Goal: Information Seeking & Learning: Learn about a topic

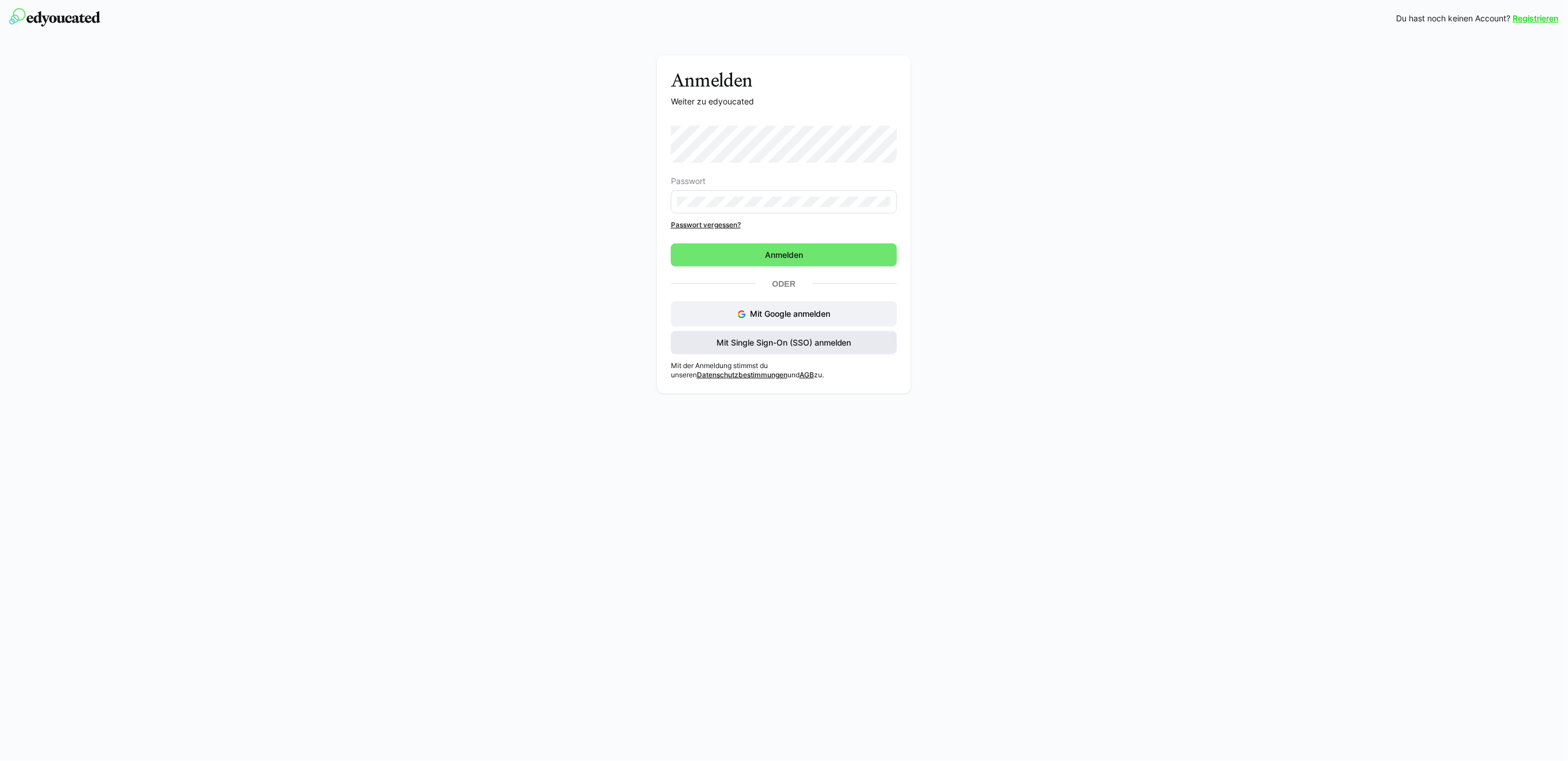
click at [767, 341] on span "Mit Single Sign-On (SSO) anmelden" at bounding box center [784, 342] width 139 height 11
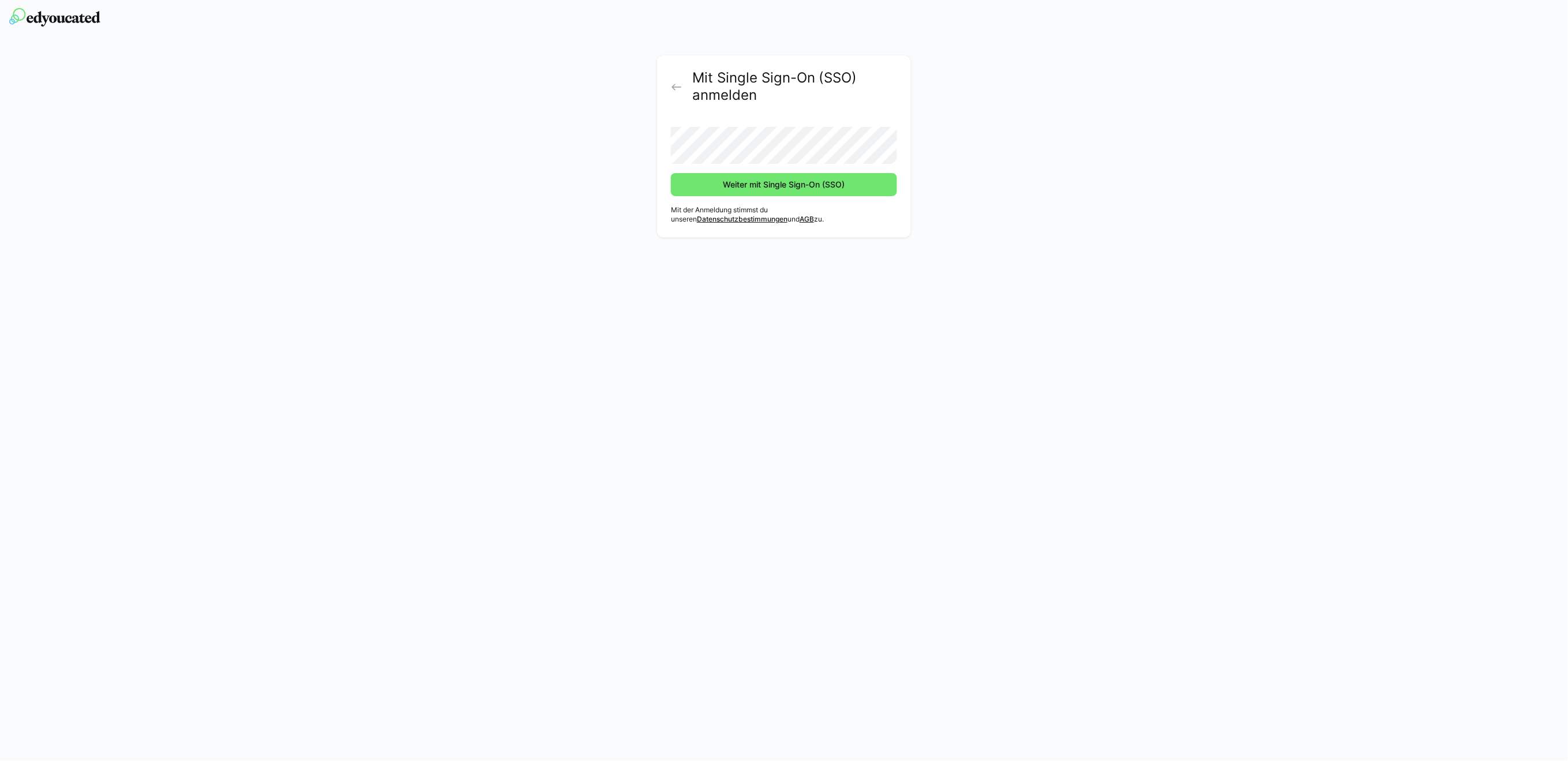
click at [671, 173] on button "Weiter mit Single Sign-On (SSO)" at bounding box center [784, 185] width 226 height 23
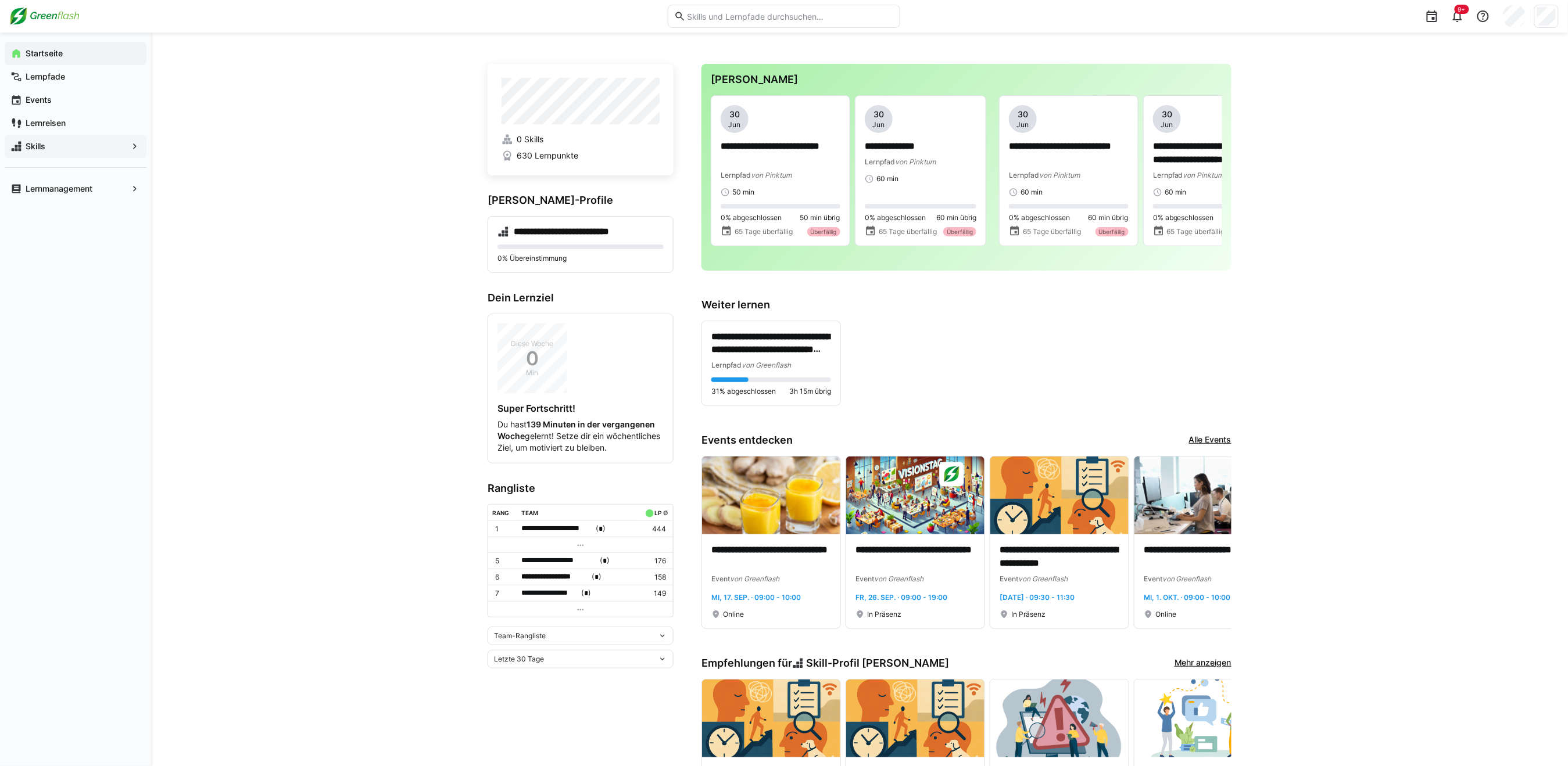
click at [37, 138] on div "Skills" at bounding box center [75, 147] width 142 height 24
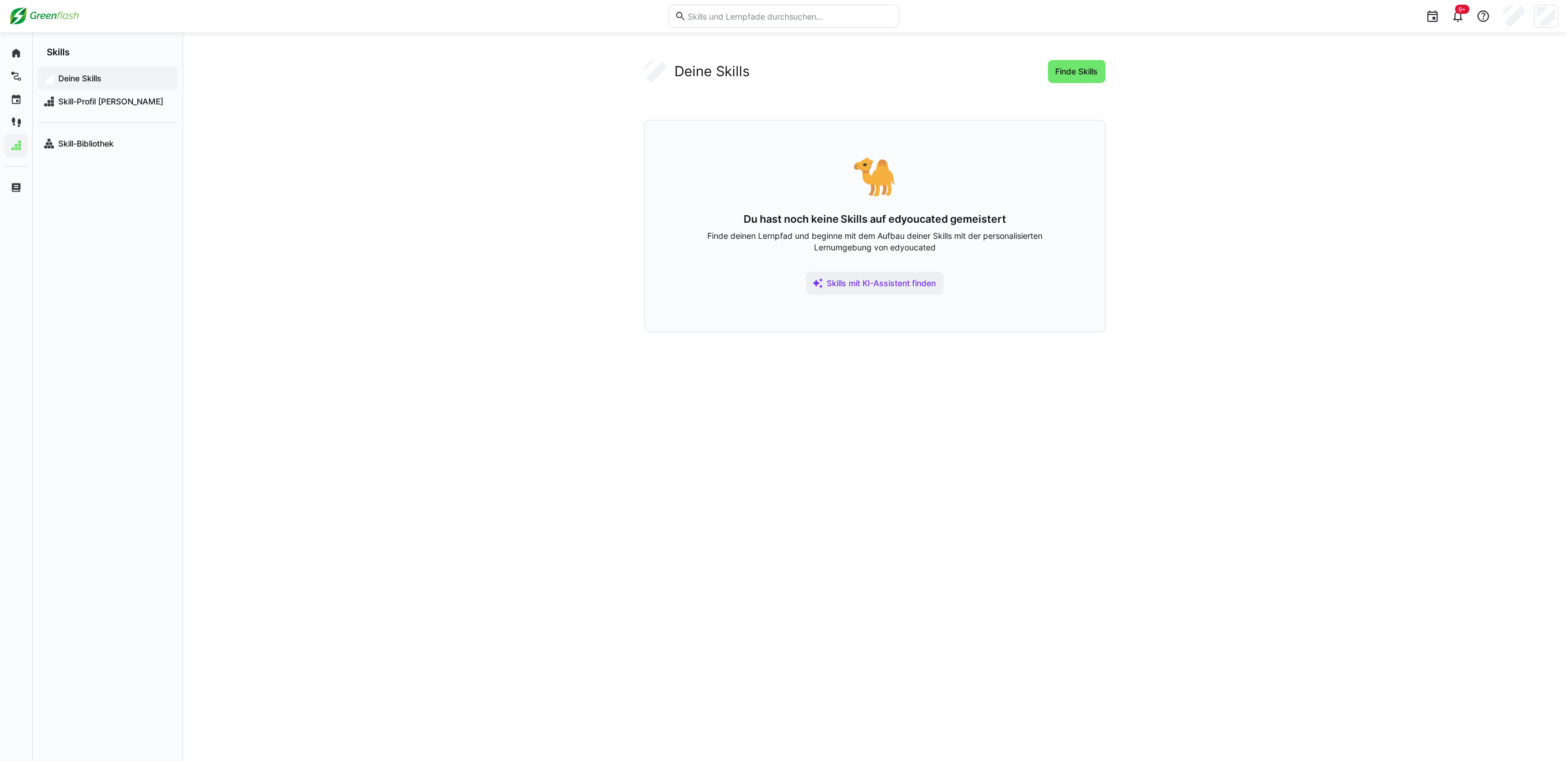
click at [0, 0] on app-navigation-label "Deine Skills" at bounding box center [0, 0] width 0 height 0
click at [96, 94] on div "Skill-Profil [PERSON_NAME]" at bounding box center [108, 101] width 140 height 23
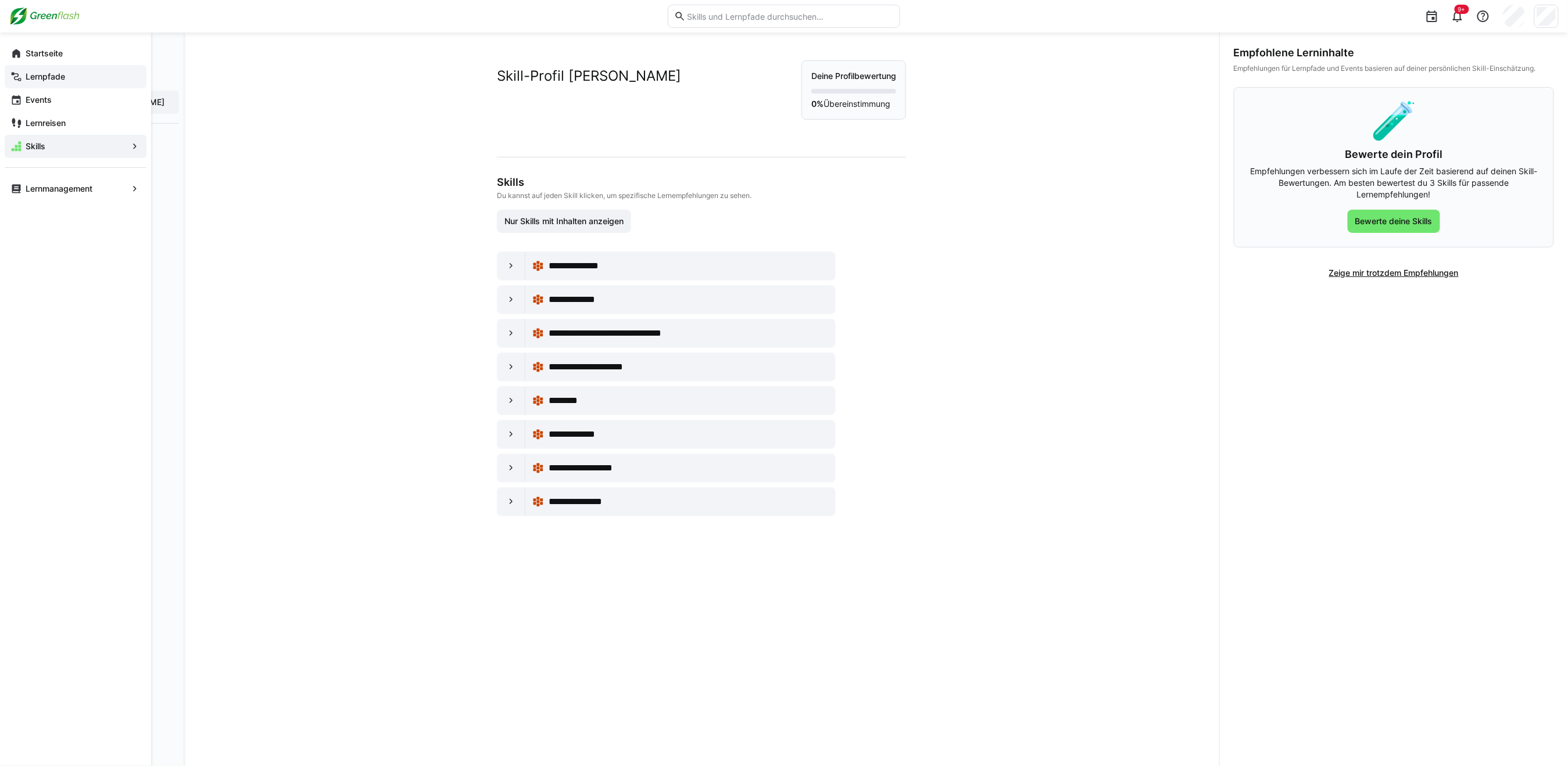
click at [23, 74] on div "Lernpfade" at bounding box center [75, 77] width 142 height 24
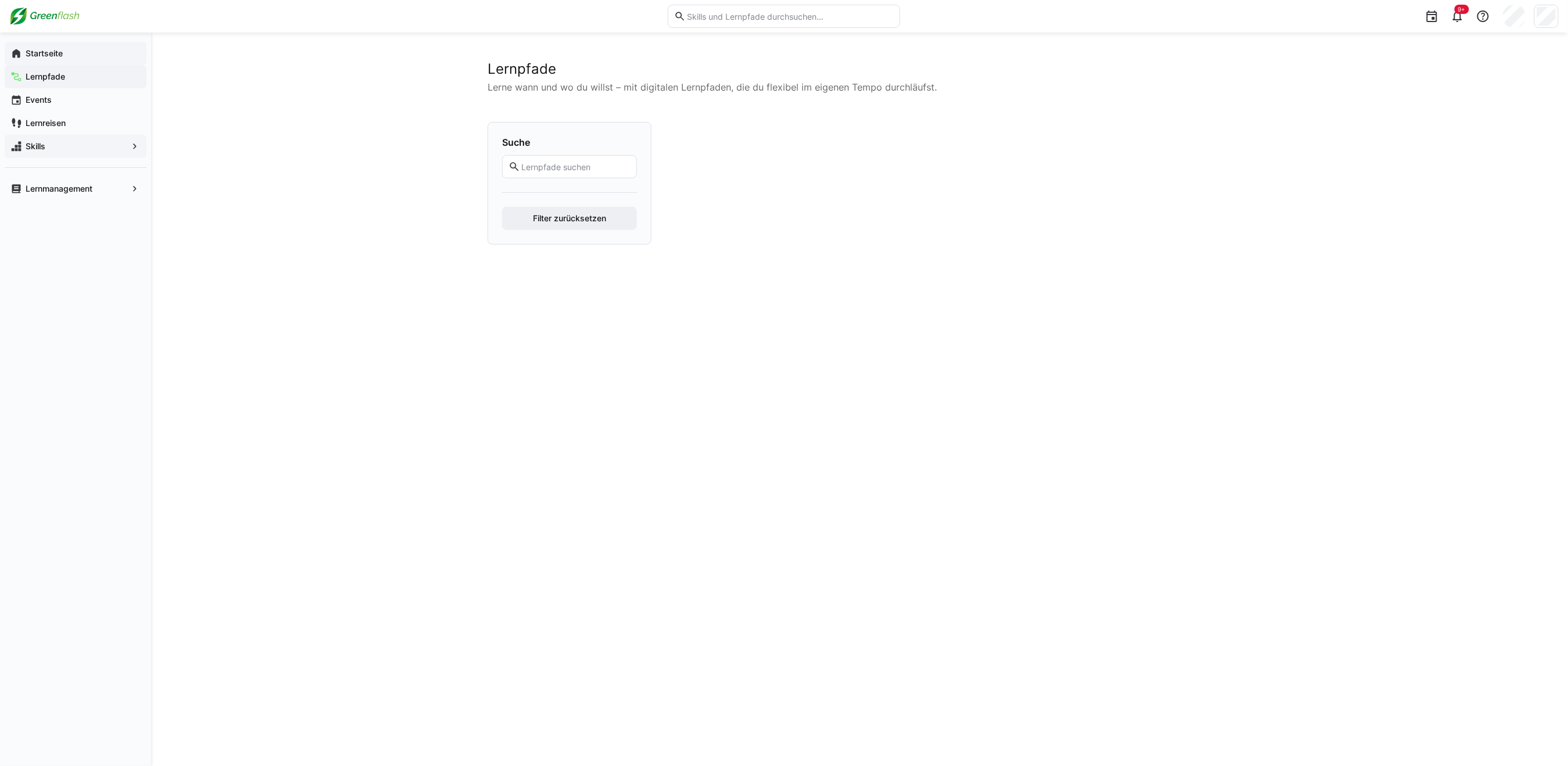
drag, startPoint x: 36, startPoint y: 52, endPoint x: 879, endPoint y: 407, distance: 914.7
click at [0, 0] on app-navigation-label "Startseite" at bounding box center [0, 0] width 0 height 0
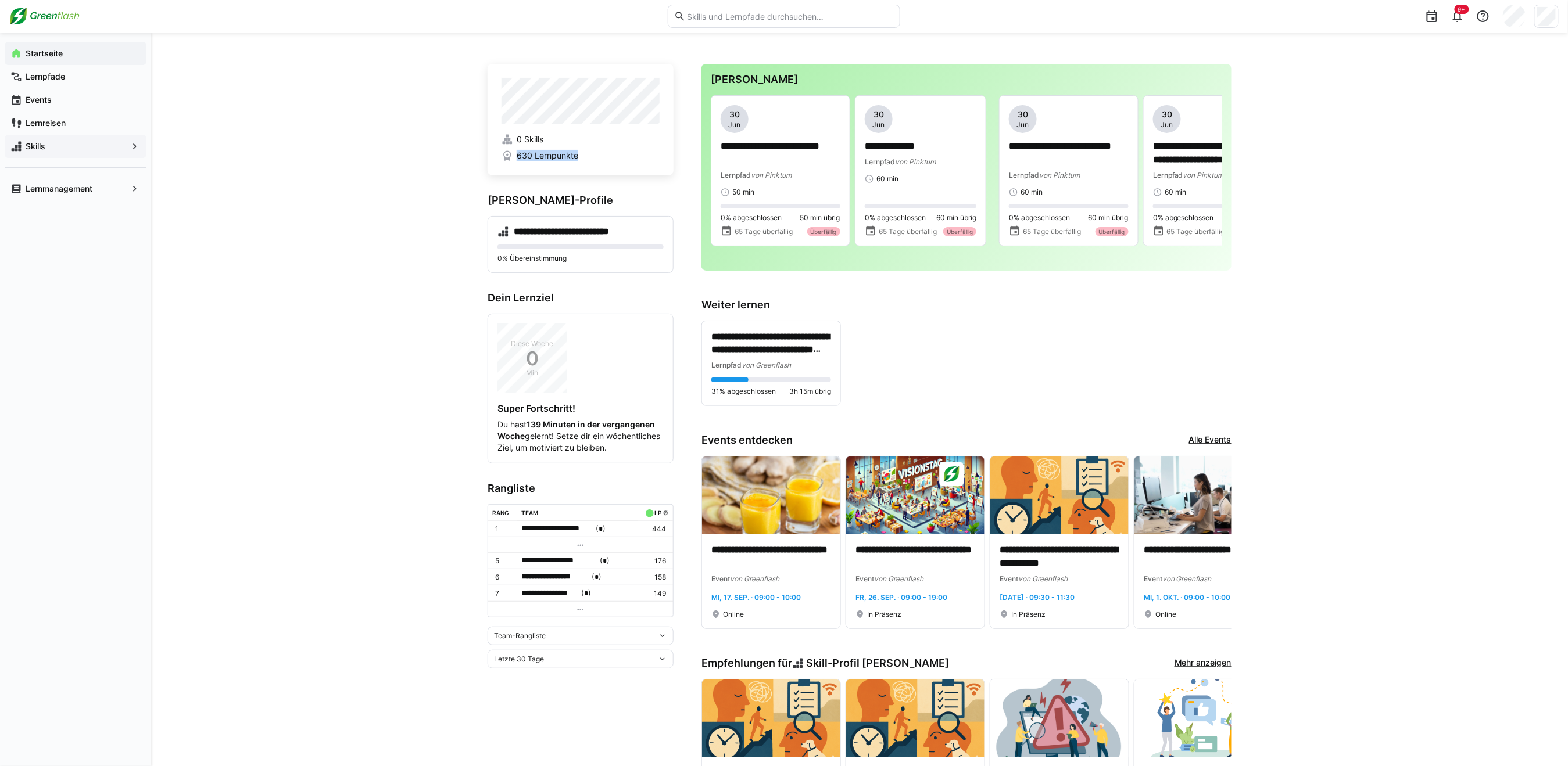
drag, startPoint x: 516, startPoint y: 156, endPoint x: 605, endPoint y: 156, distance: 89.0
click at [605, 156] on span "630 Lernpunkte" at bounding box center [580, 155] width 158 height 11
drag, startPoint x: 605, startPoint y: 156, endPoint x: 610, endPoint y: 176, distance: 20.6
click at [610, 176] on app-home-left "**********" at bounding box center [580, 698] width 186 height 1269
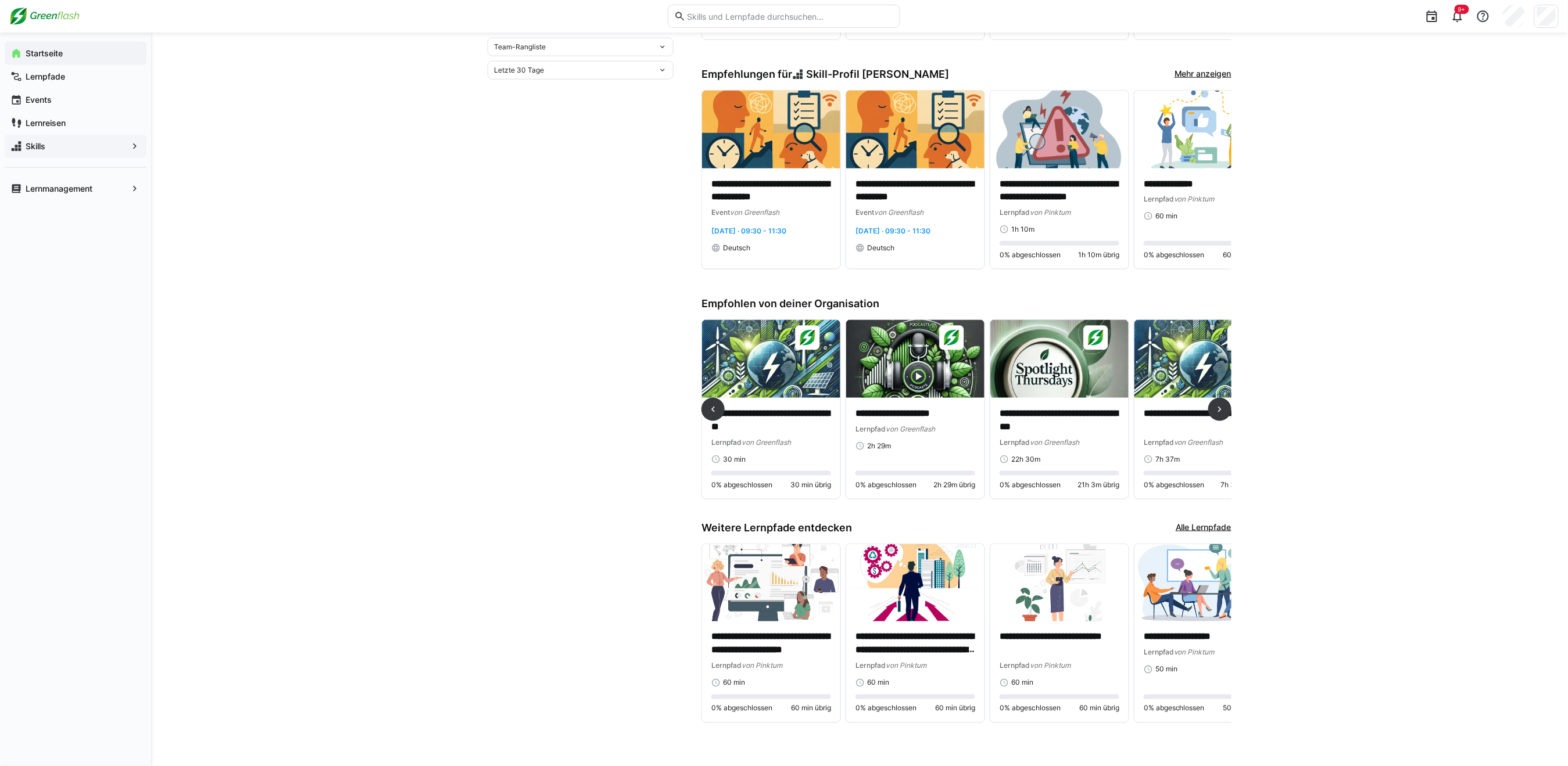
scroll to position [0, 41]
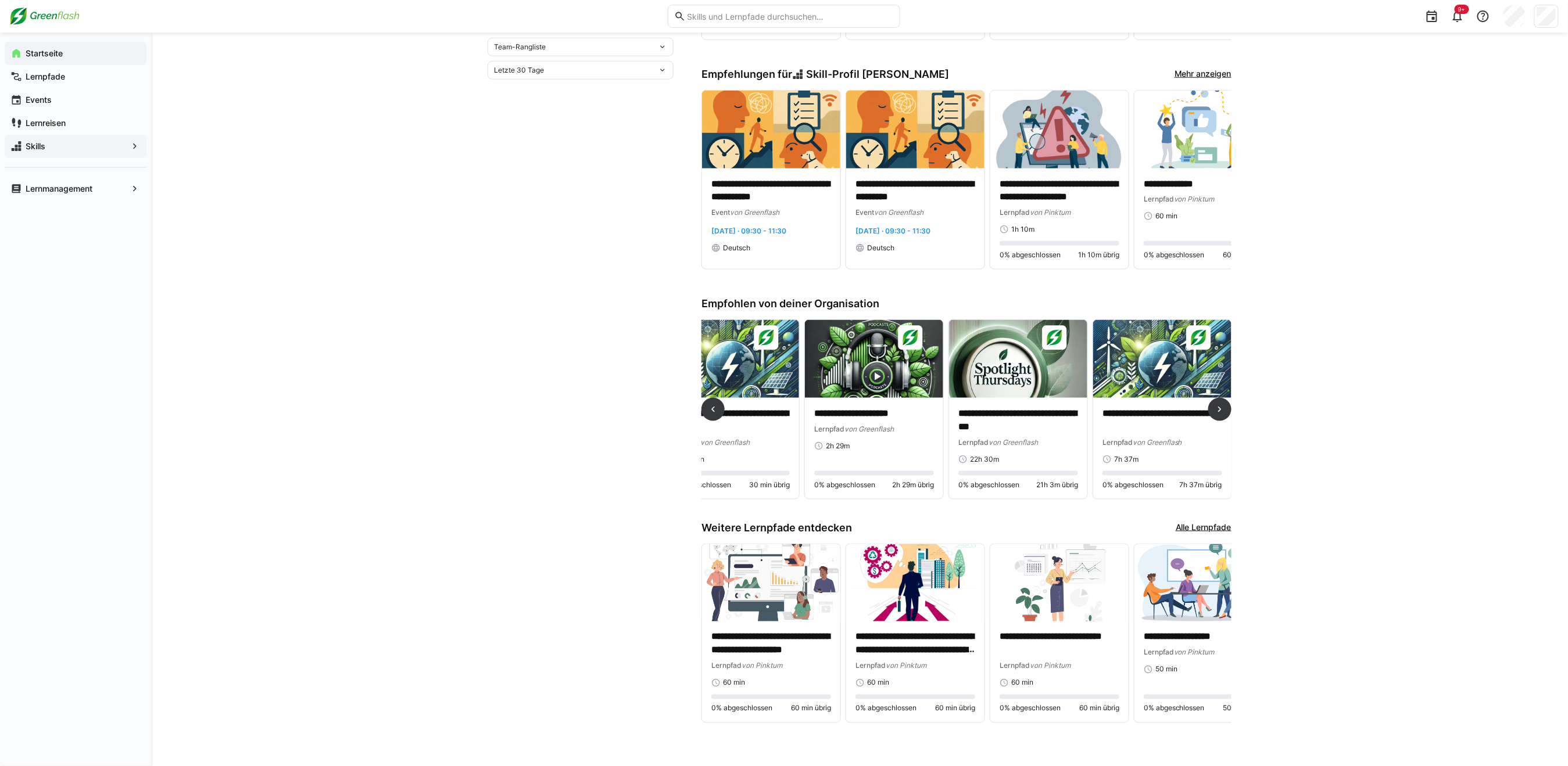
drag, startPoint x: 1086, startPoint y: 503, endPoint x: 1053, endPoint y: 500, distance: 33.1
click at [1053, 500] on div "**********" at bounding box center [967, 414] width 530 height 189
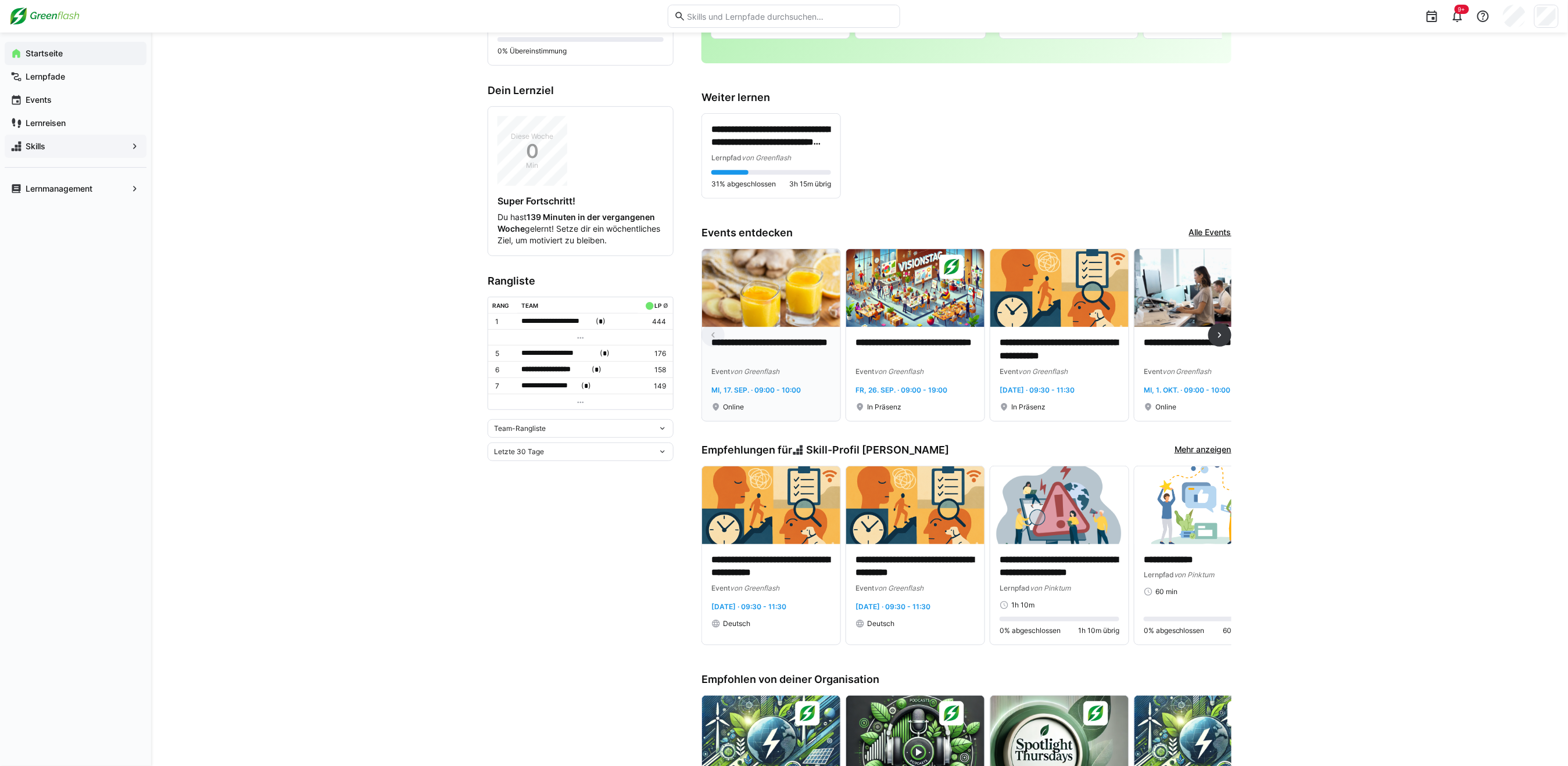
scroll to position [0, 0]
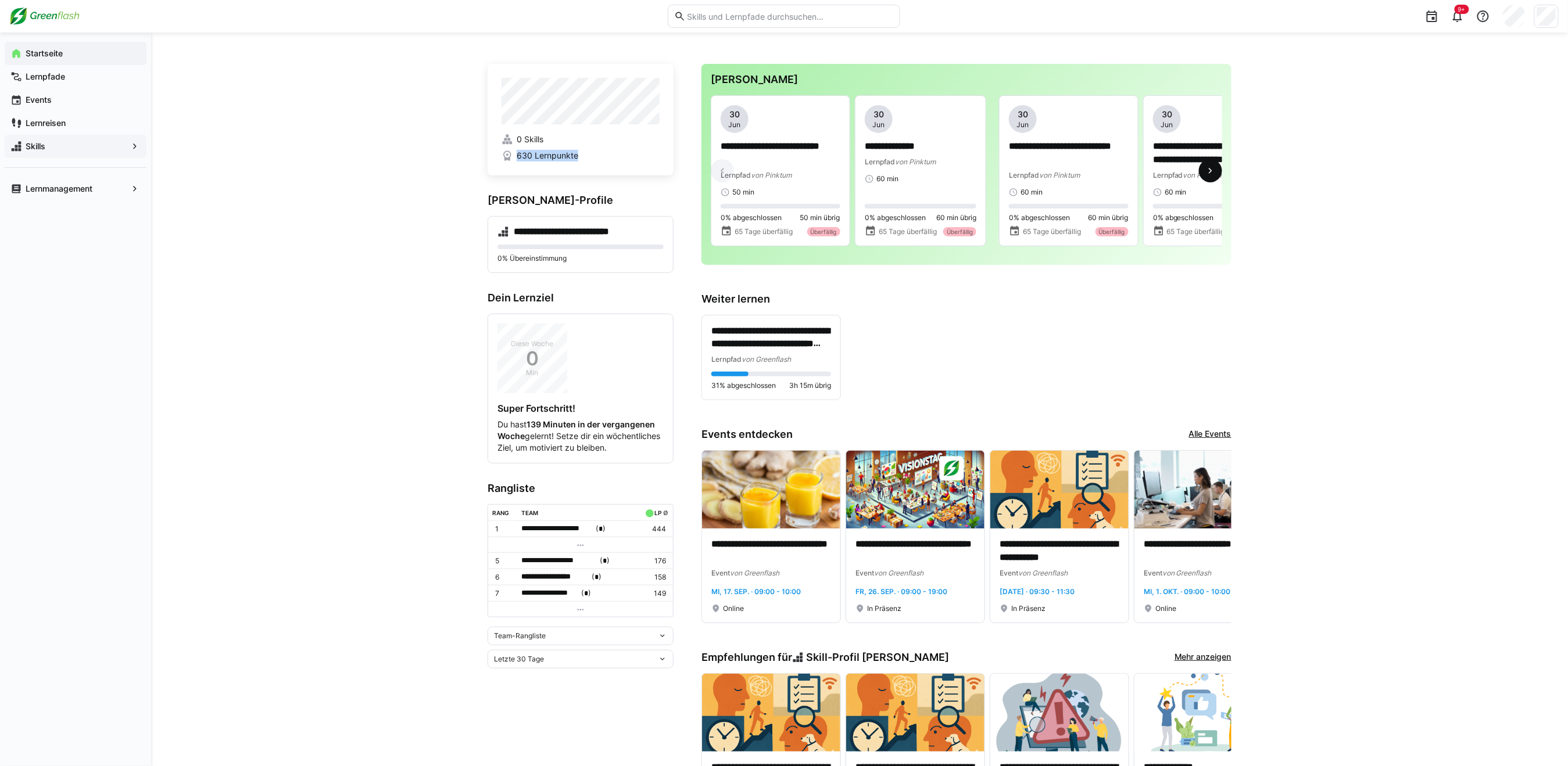
click at [1210, 165] on span at bounding box center [1210, 171] width 24 height 24
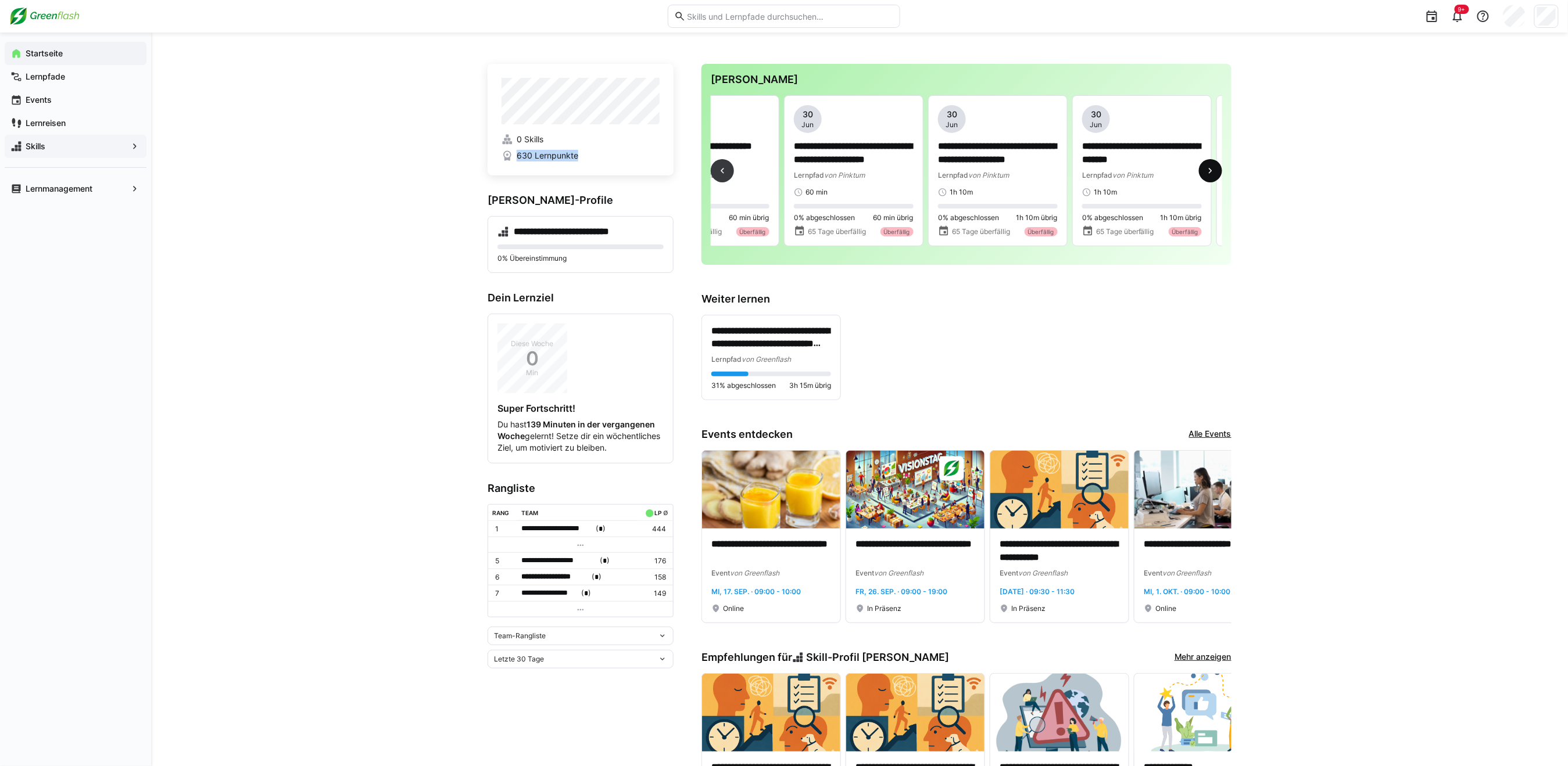
scroll to position [0, 432]
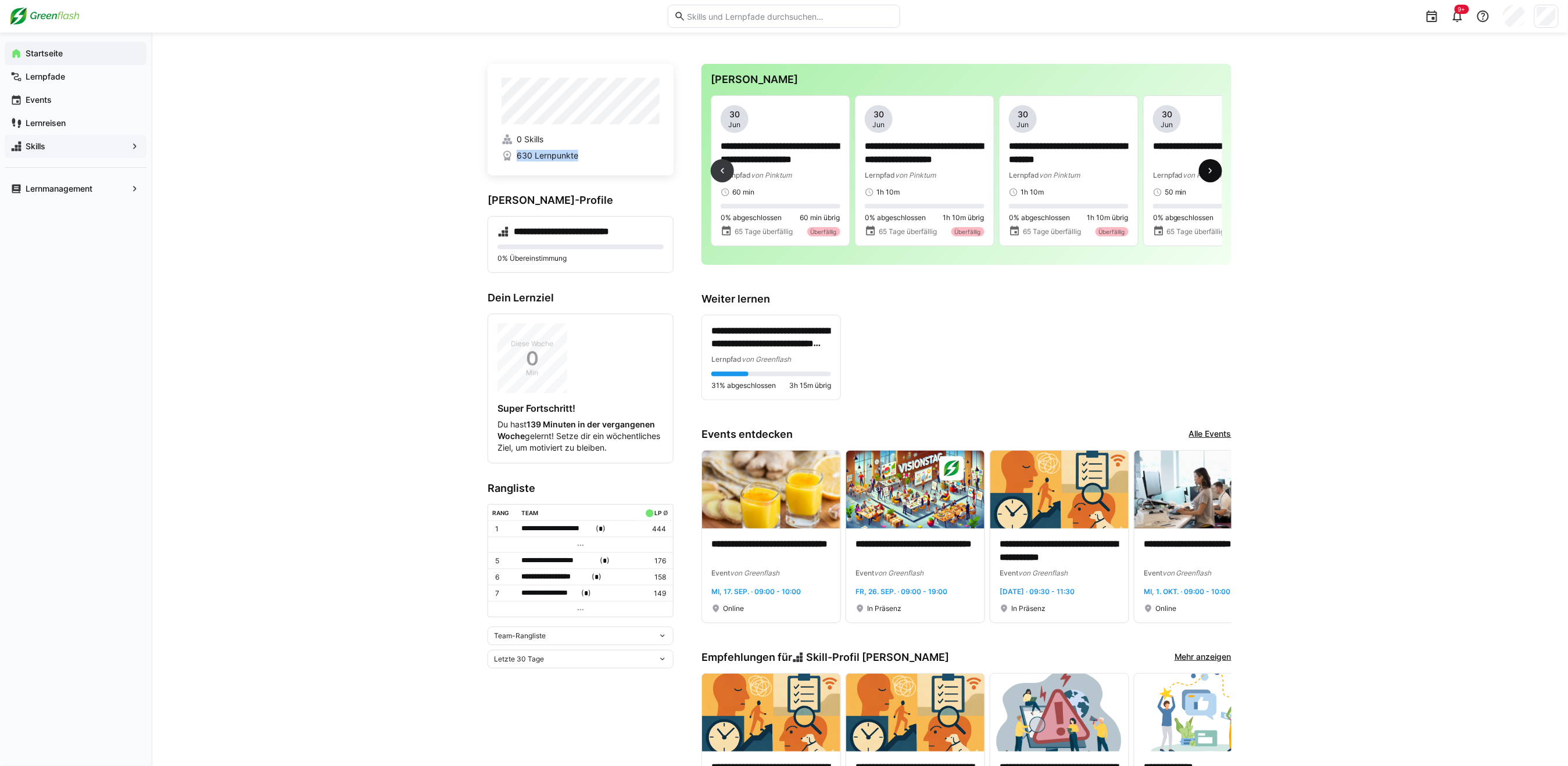
click at [1205, 171] on eds-icon at bounding box center [1210, 170] width 11 height 11
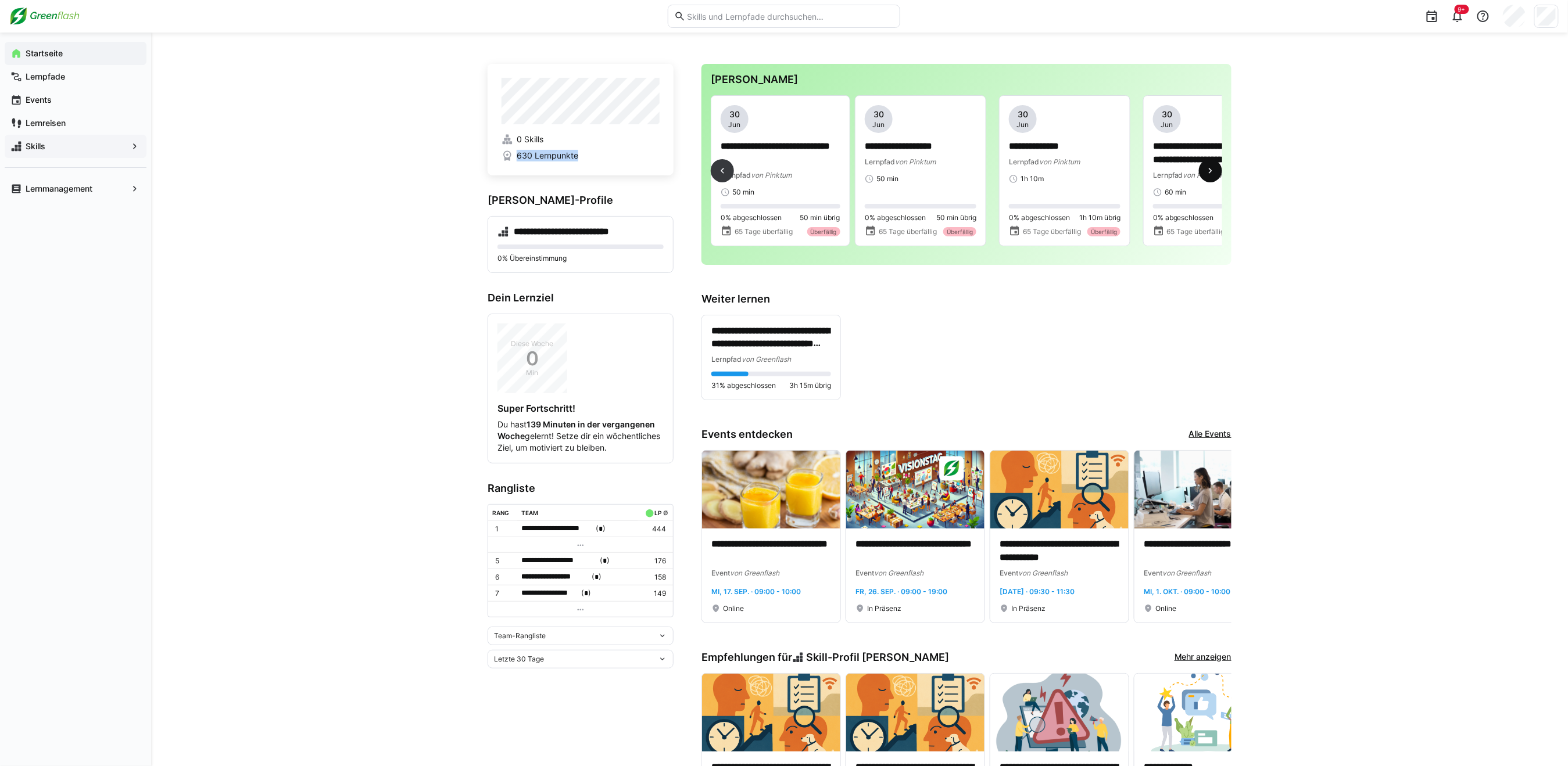
click at [1205, 171] on eds-icon at bounding box center [1210, 170] width 11 height 11
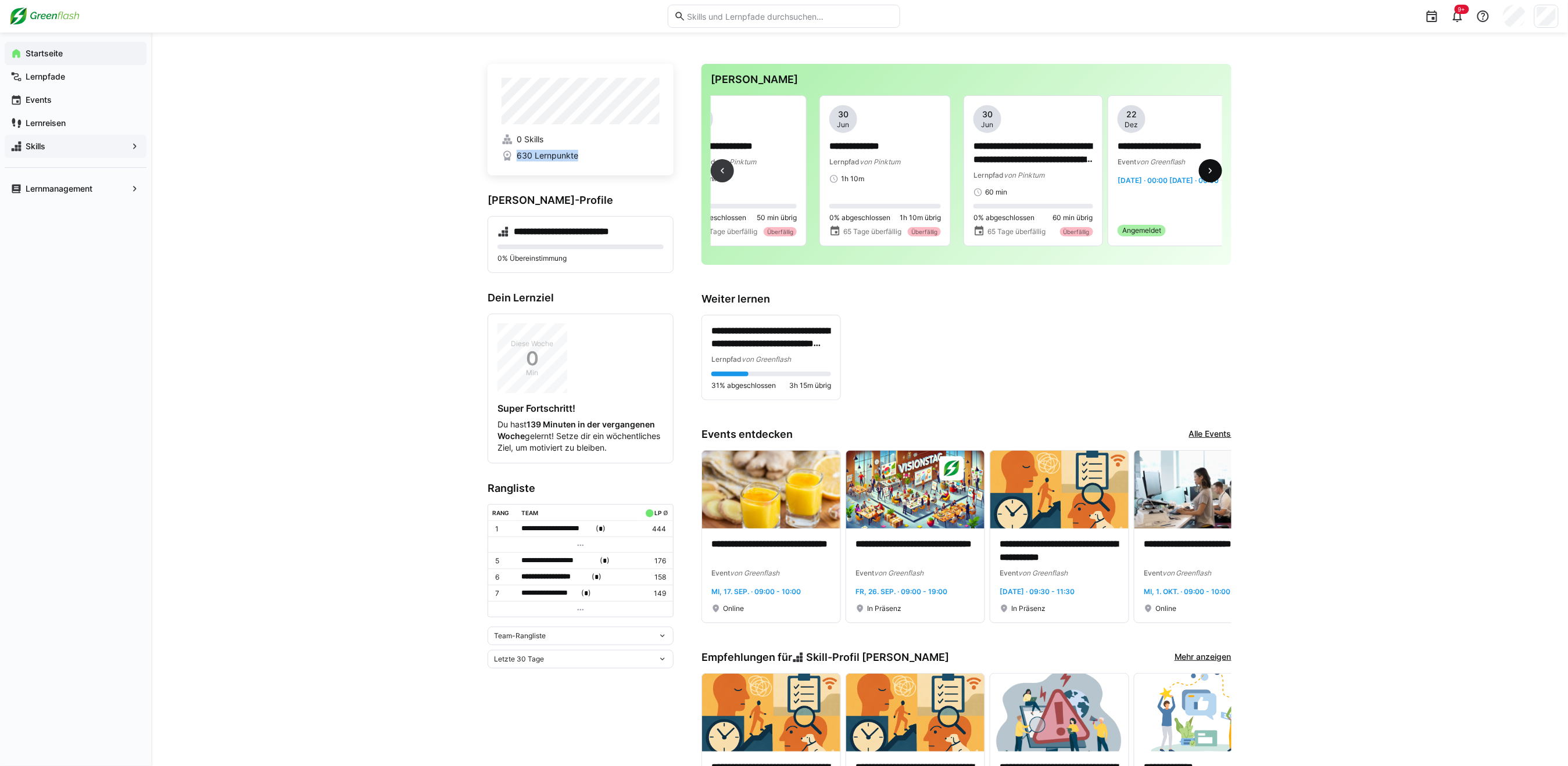
scroll to position [0, 1069]
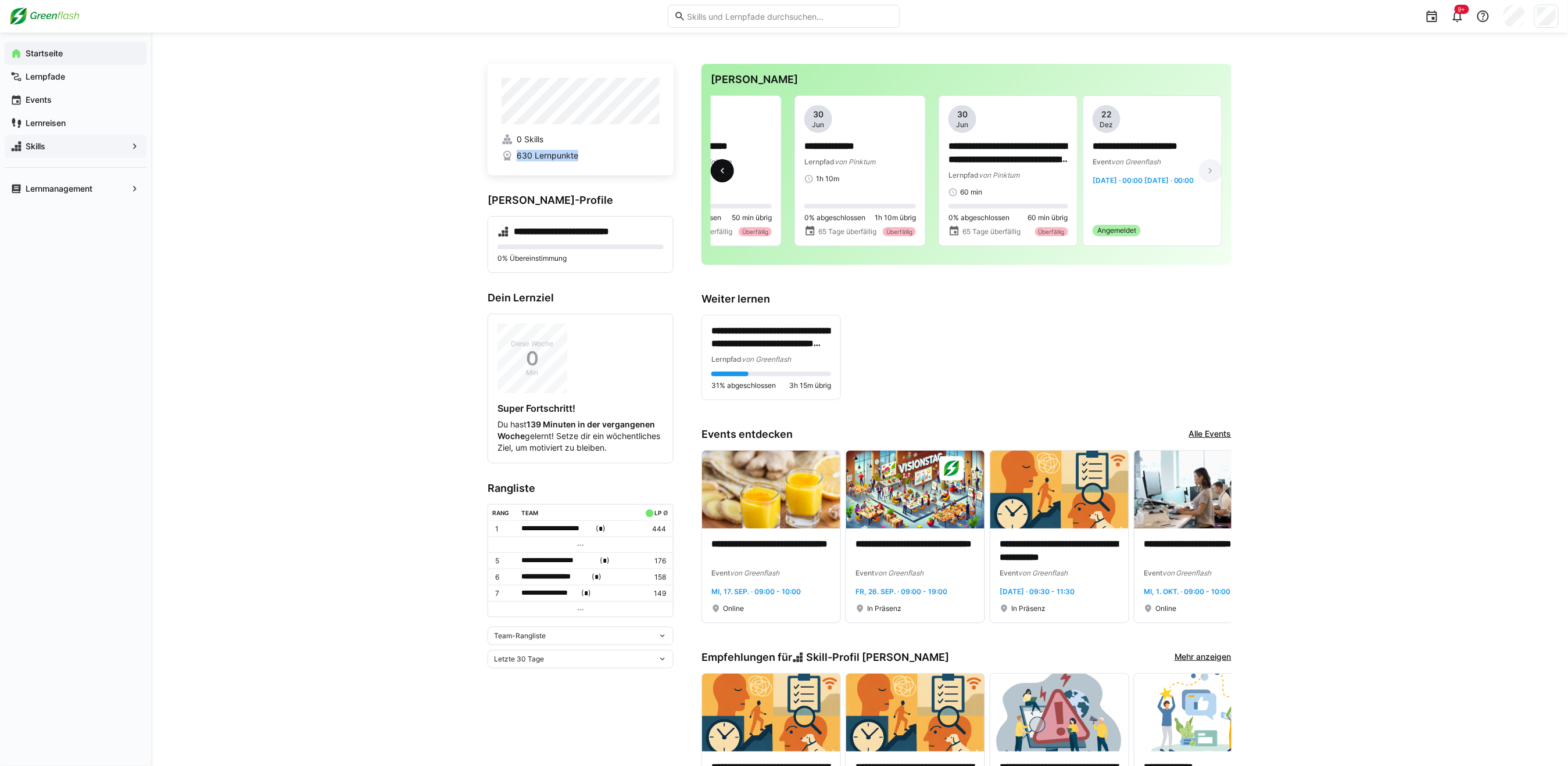
click at [715, 173] on span at bounding box center [722, 171] width 24 height 24
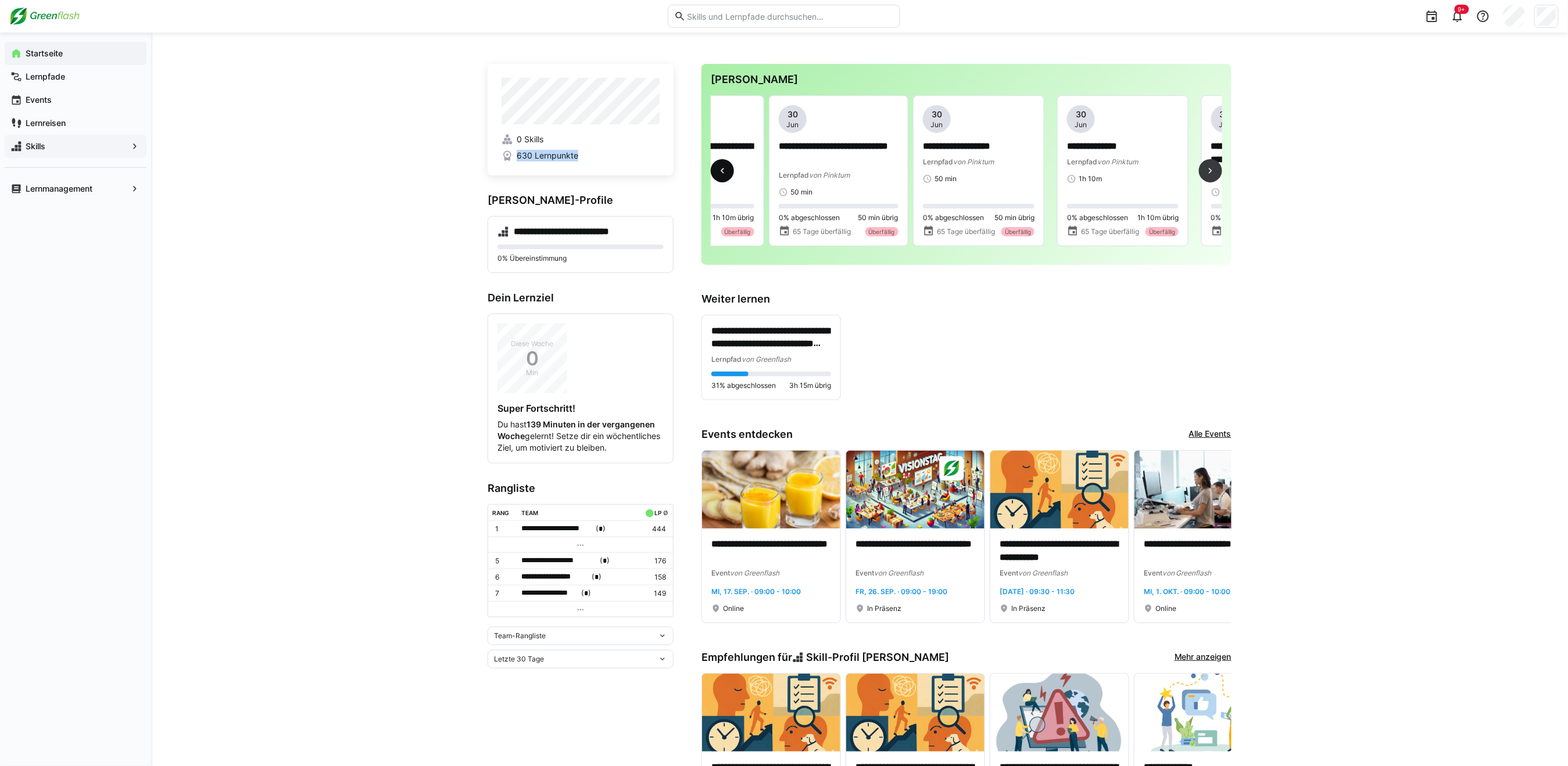
click at [715, 173] on span at bounding box center [722, 171] width 24 height 24
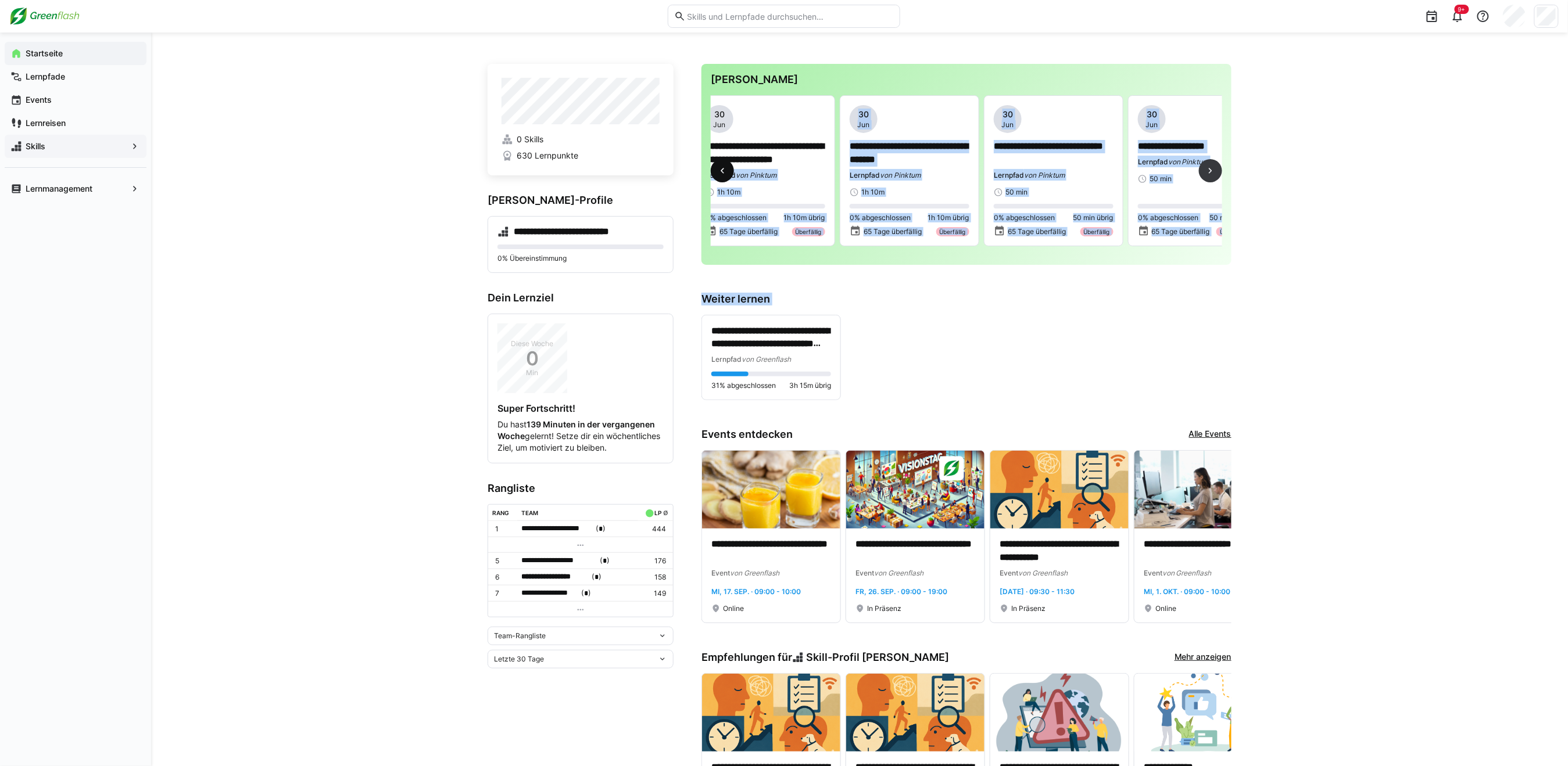
click at [715, 173] on div "**********" at bounding box center [966, 175] width 511 height 160
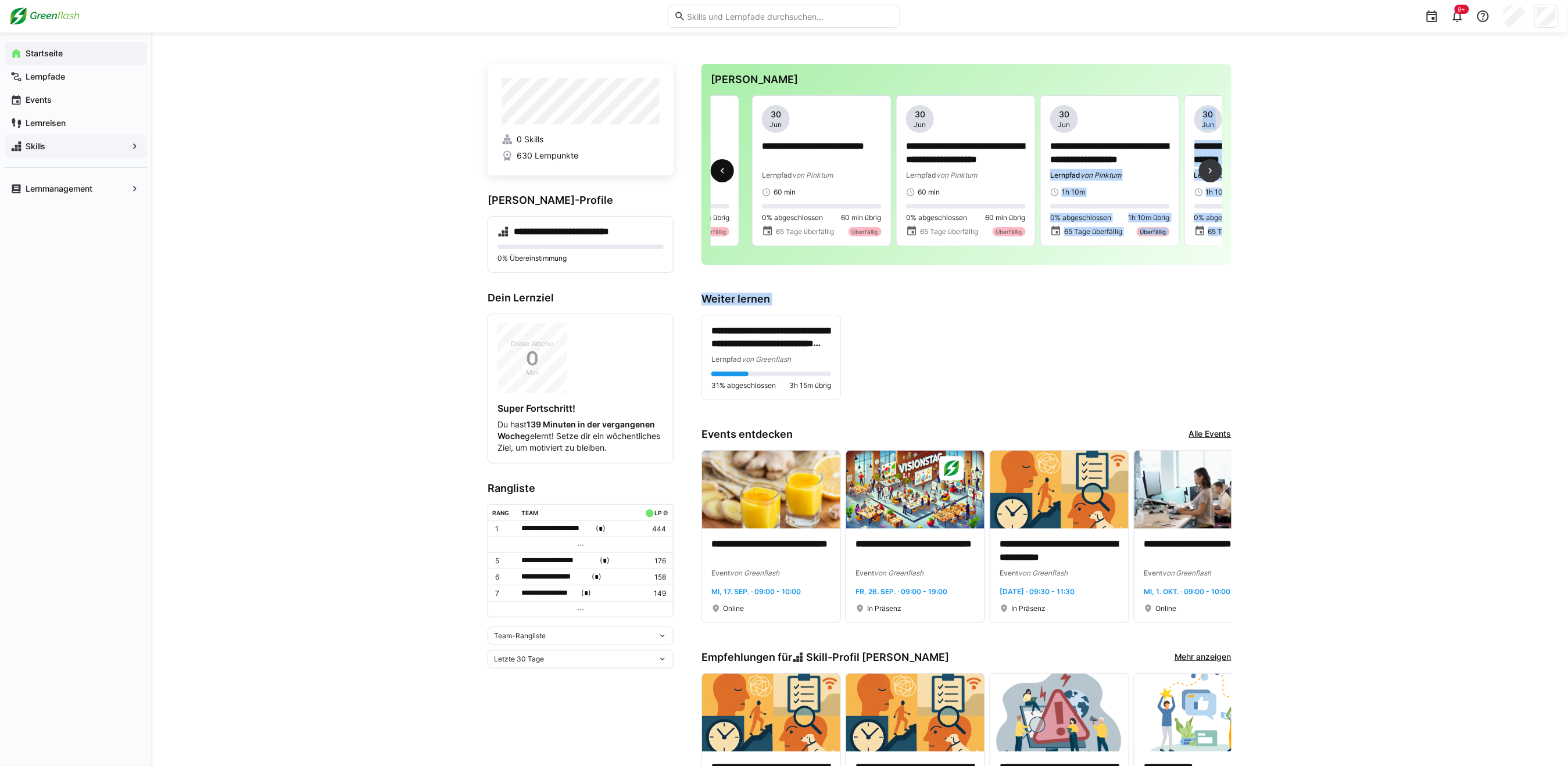
click at [715, 173] on span at bounding box center [722, 171] width 24 height 24
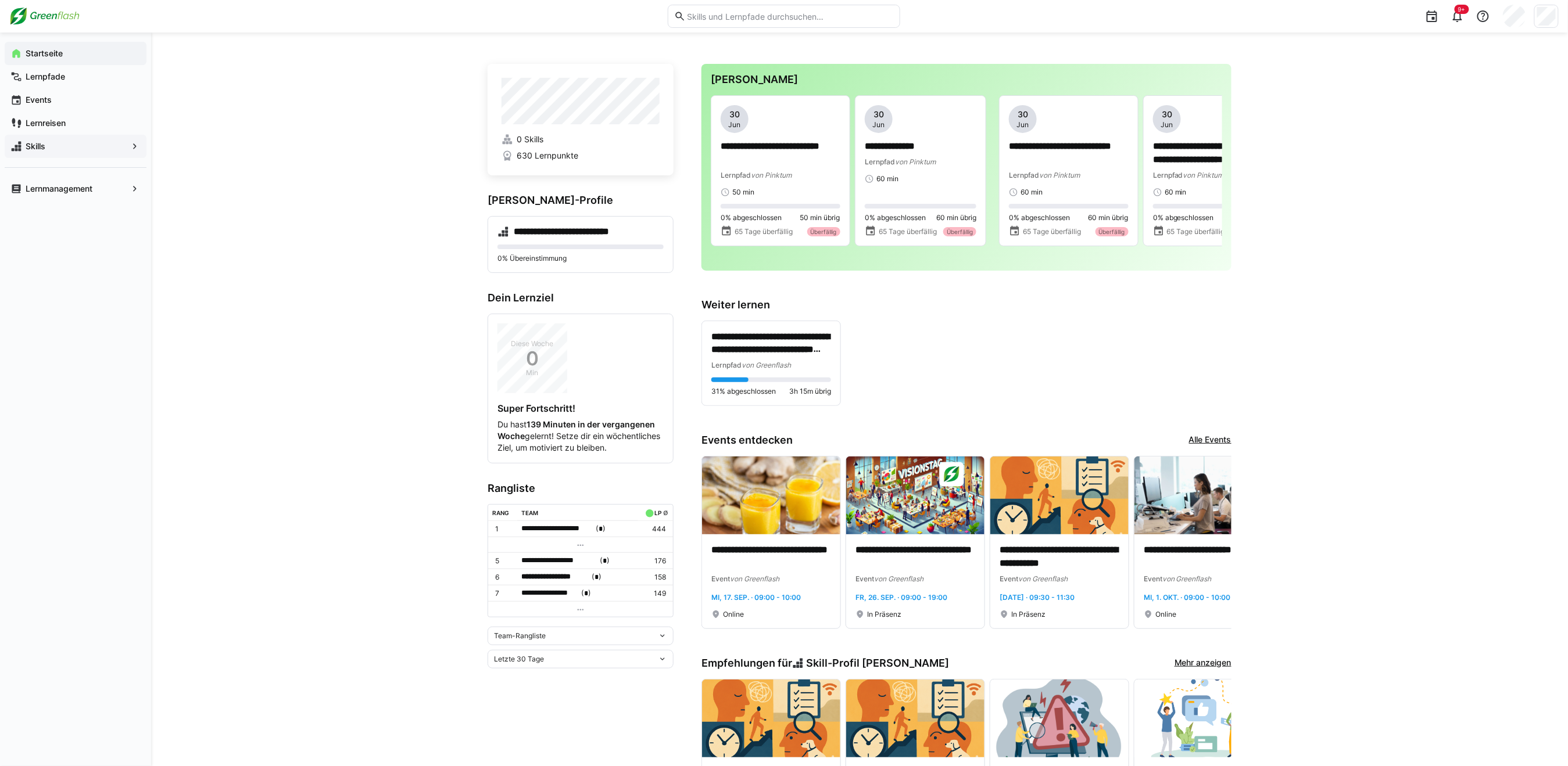
click at [978, 328] on div "**********" at bounding box center [967, 363] width 530 height 86
